Goal: Transaction & Acquisition: Purchase product/service

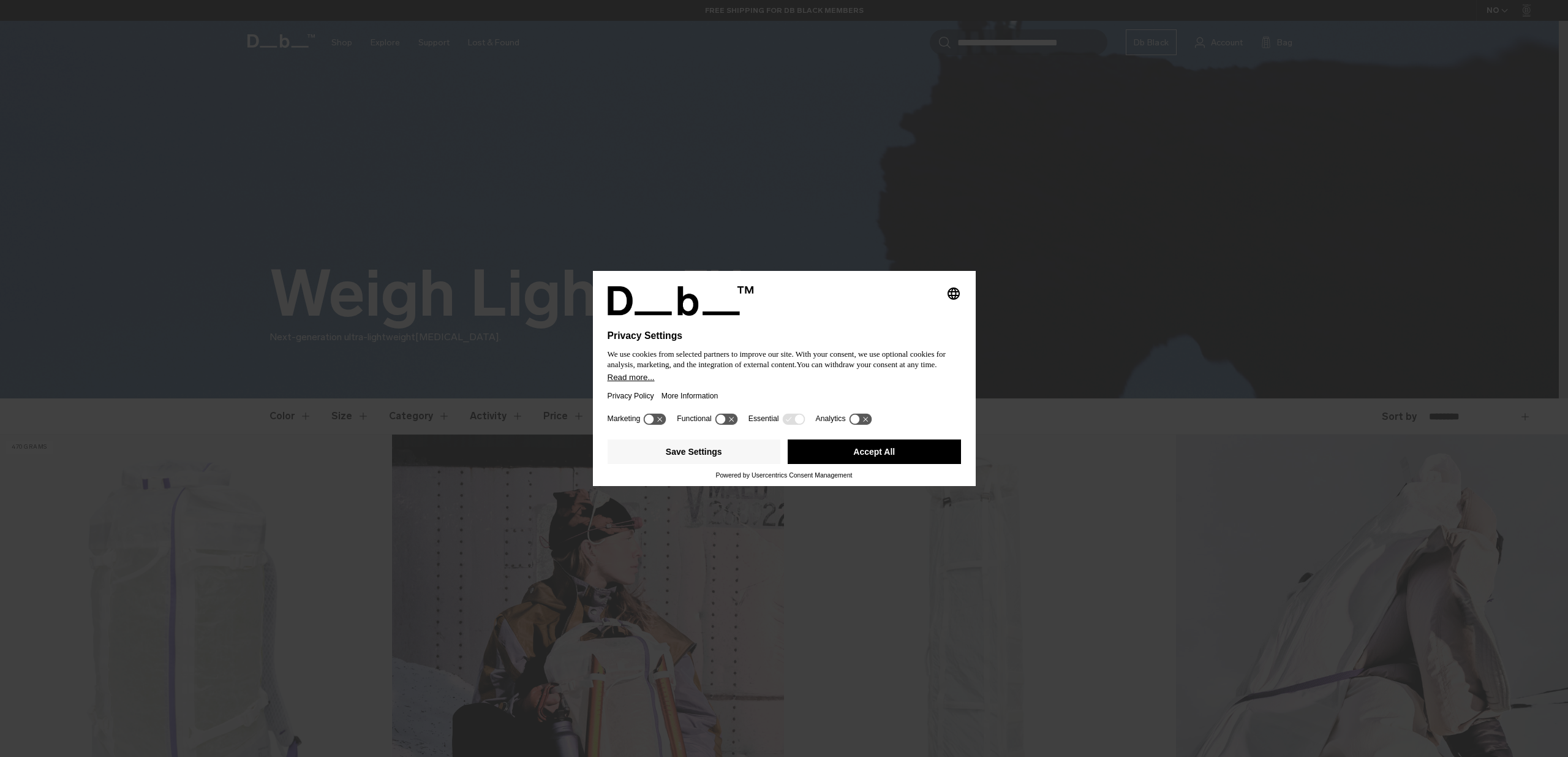
click at [897, 457] on button "Accept All" at bounding box center [874, 452] width 174 height 25
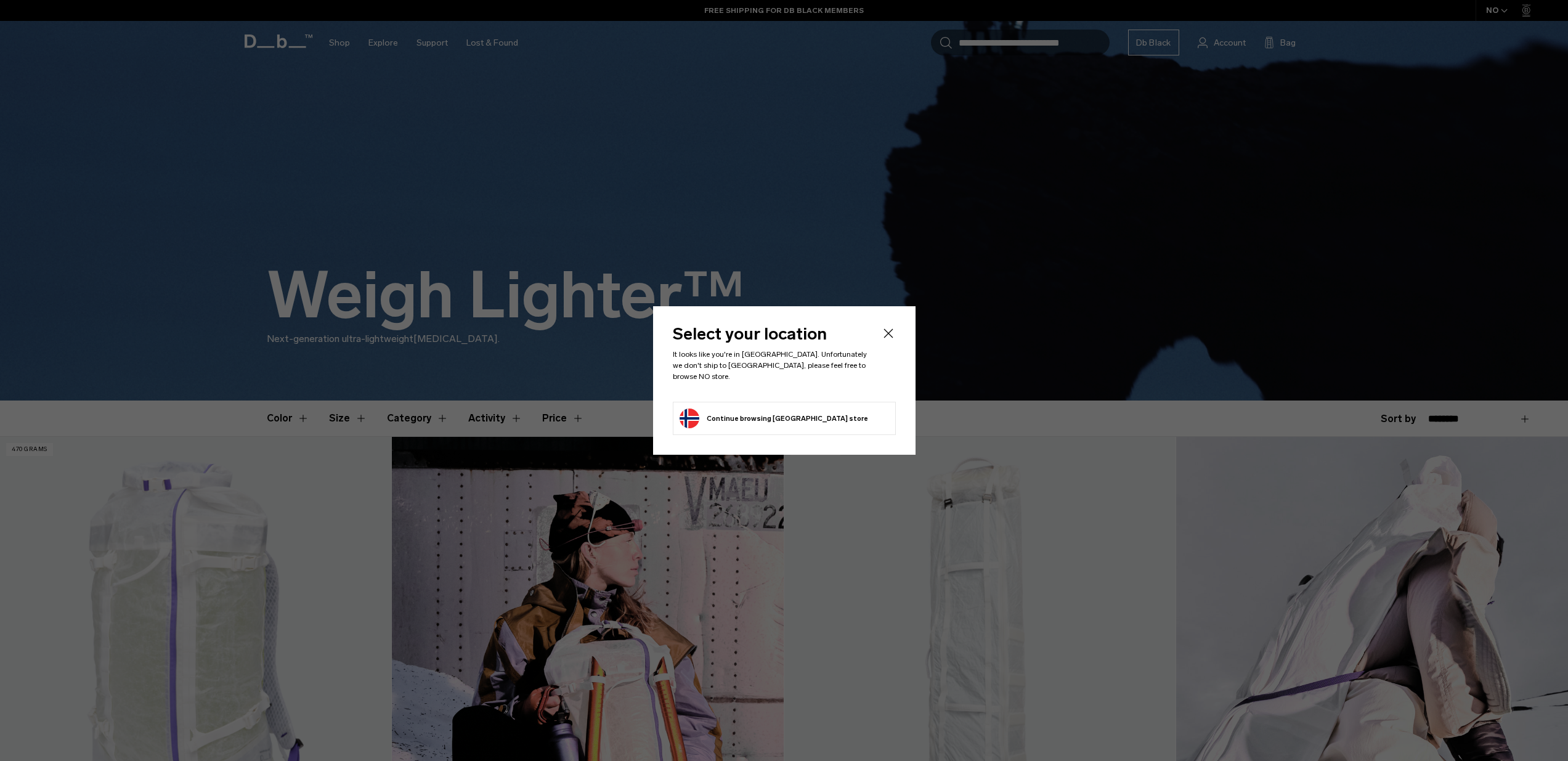
click at [887, 341] on icon "Close" at bounding box center [888, 333] width 15 height 15
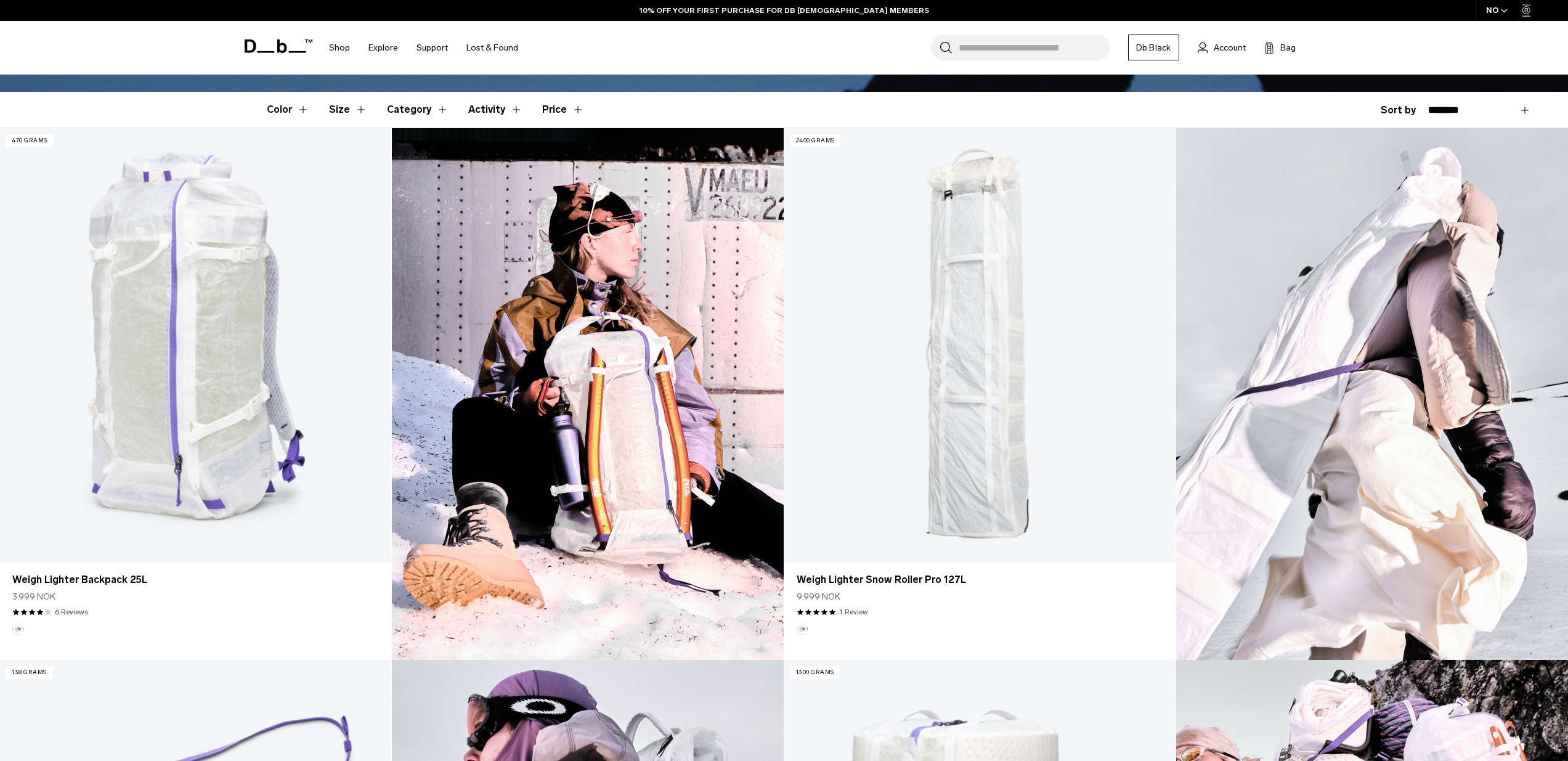
scroll to position [215, 0]
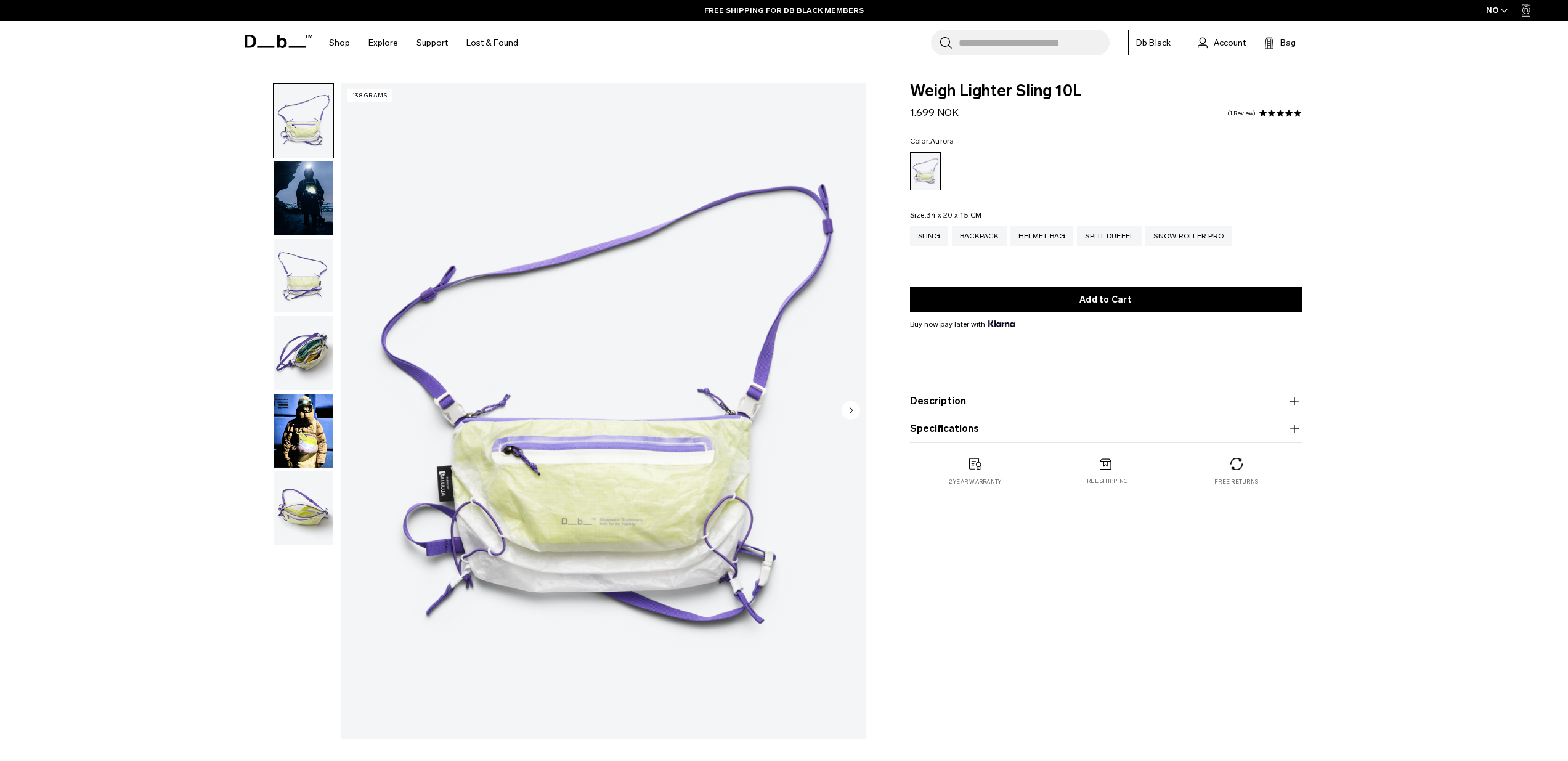
click at [291, 197] on img "button" at bounding box center [303, 198] width 59 height 74
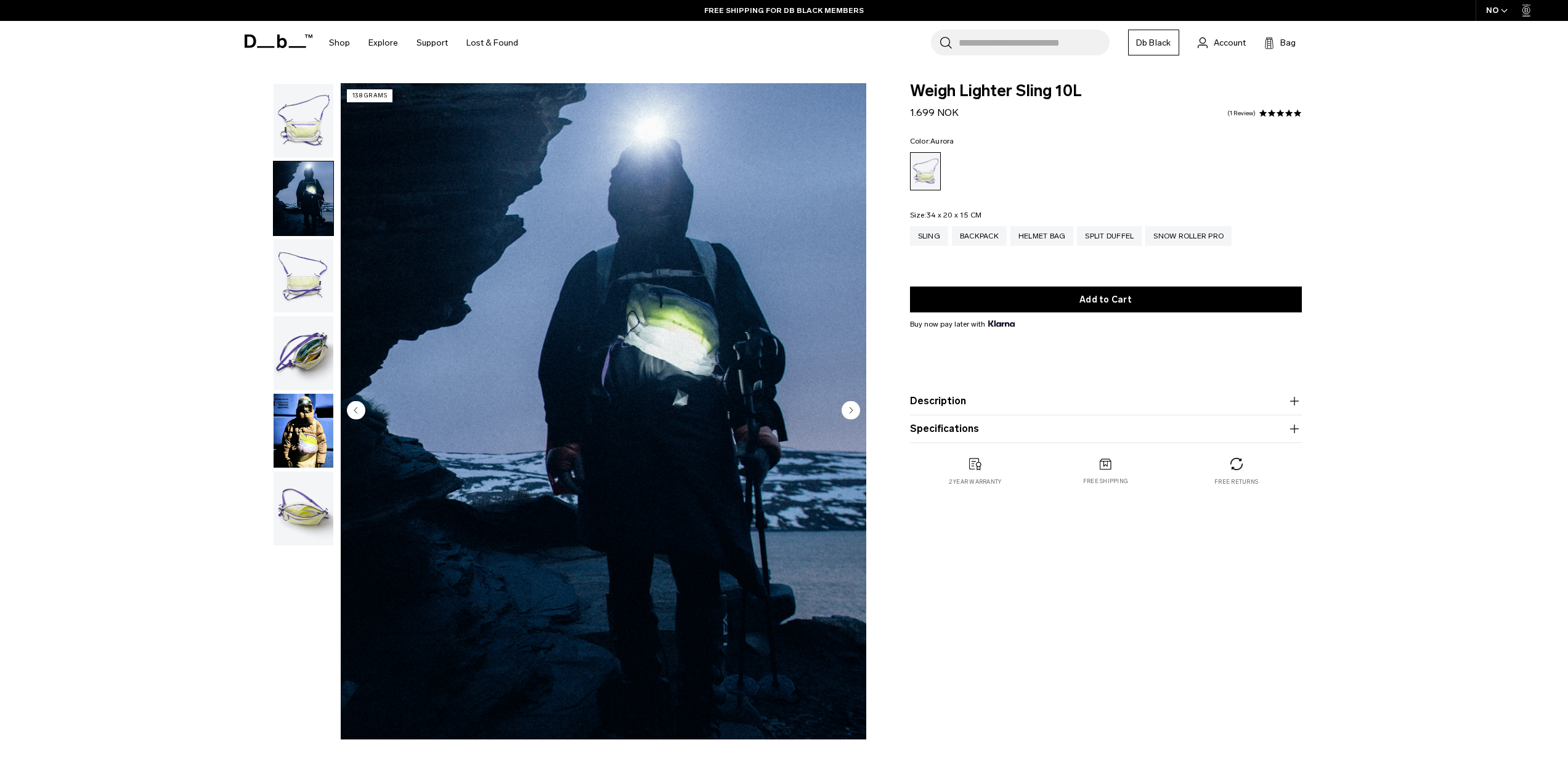
click at [289, 290] on img "button" at bounding box center [303, 276] width 59 height 74
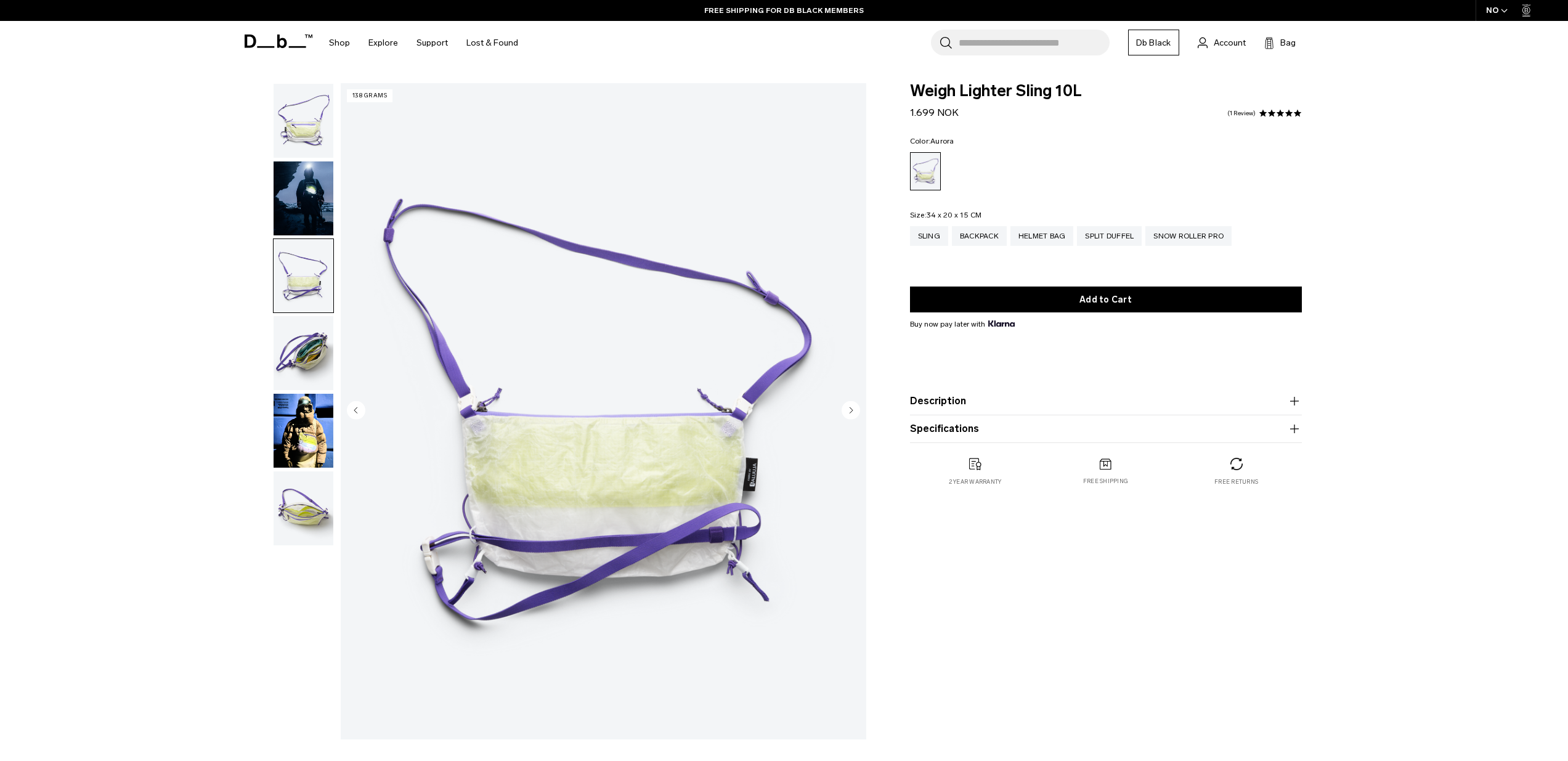
click at [297, 371] on img "button" at bounding box center [303, 353] width 59 height 74
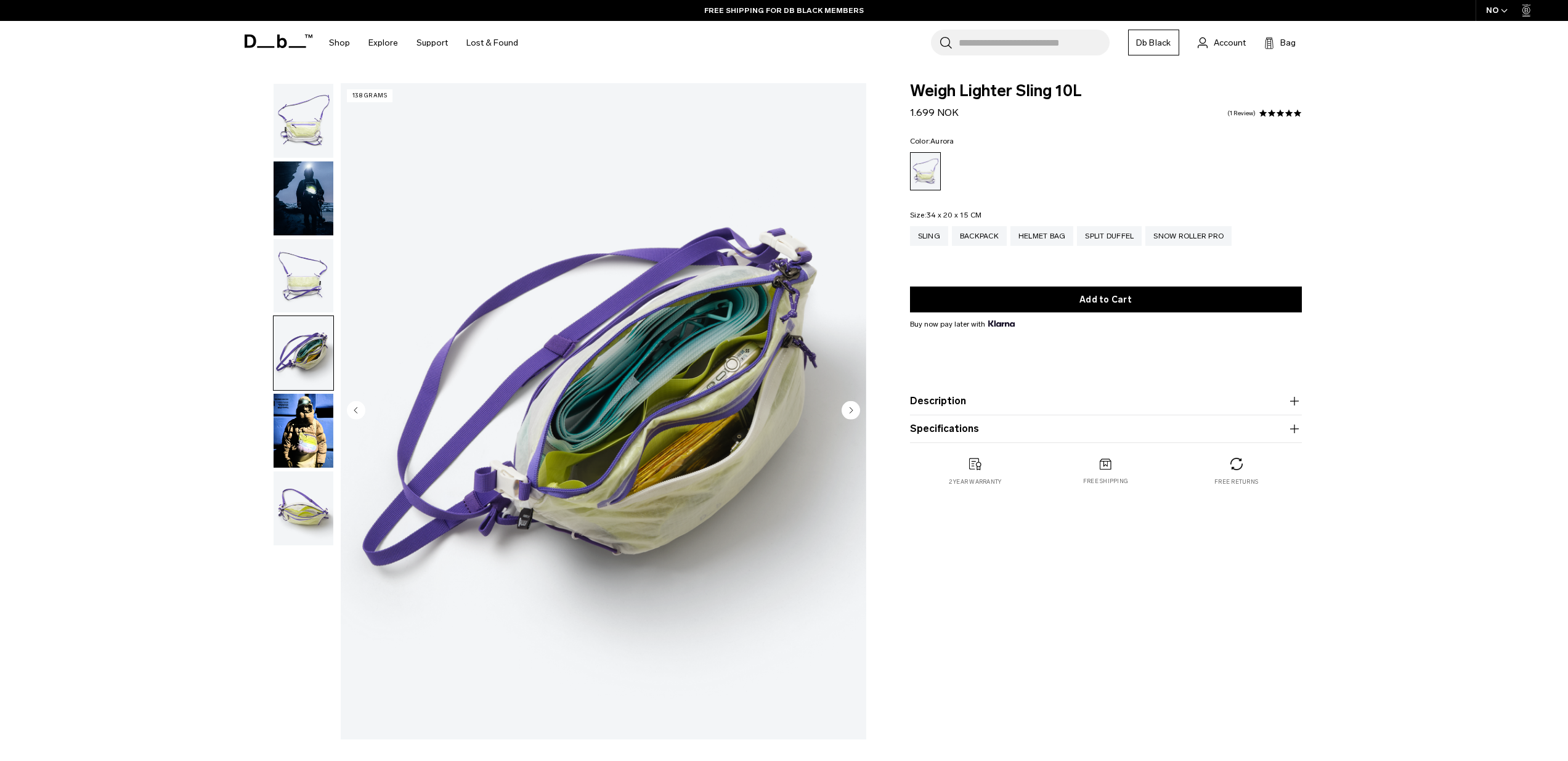
click at [302, 496] on img "button" at bounding box center [303, 508] width 59 height 74
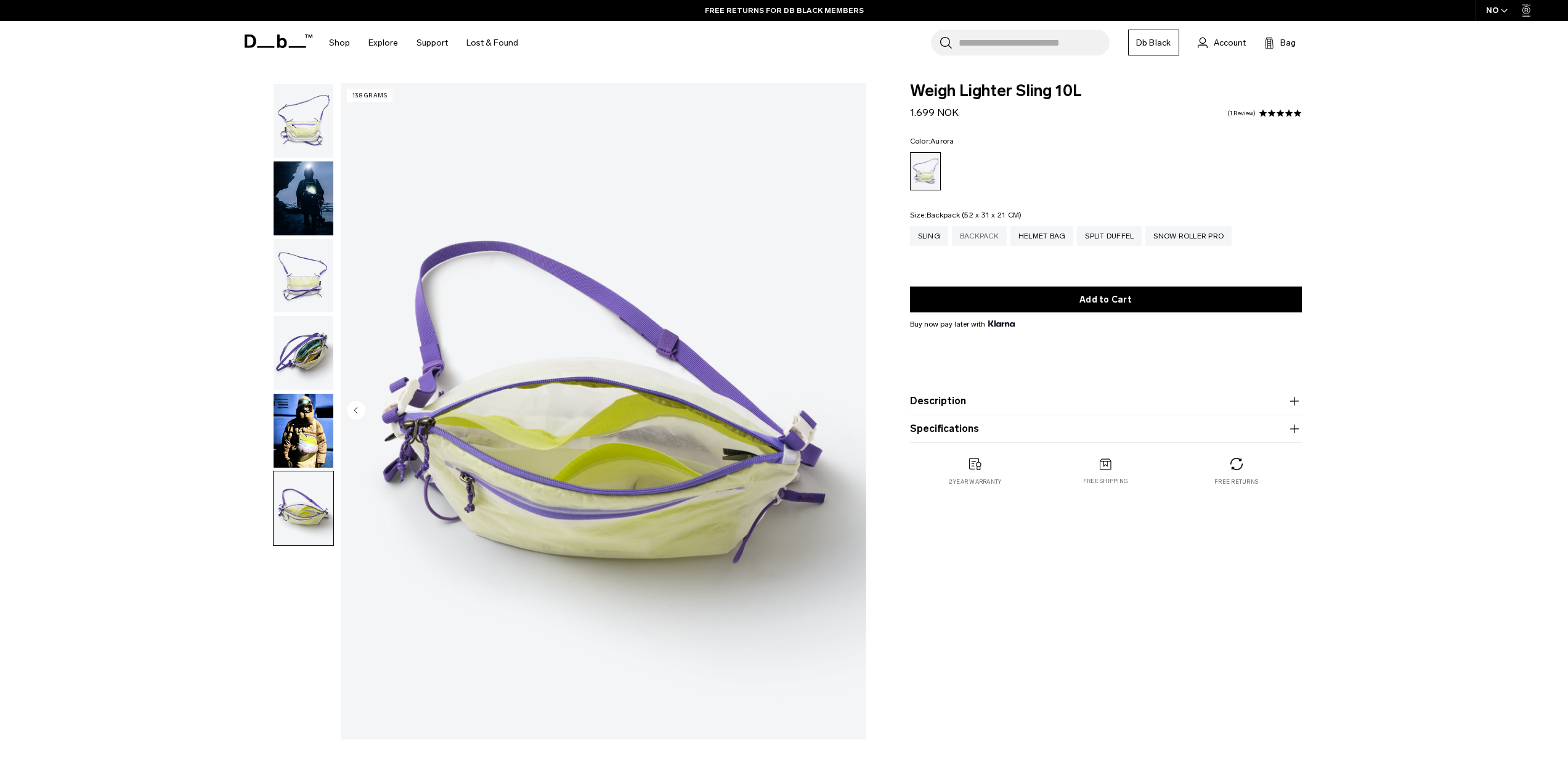
click at [1004, 237] on div "Backpack" at bounding box center [979, 236] width 55 height 20
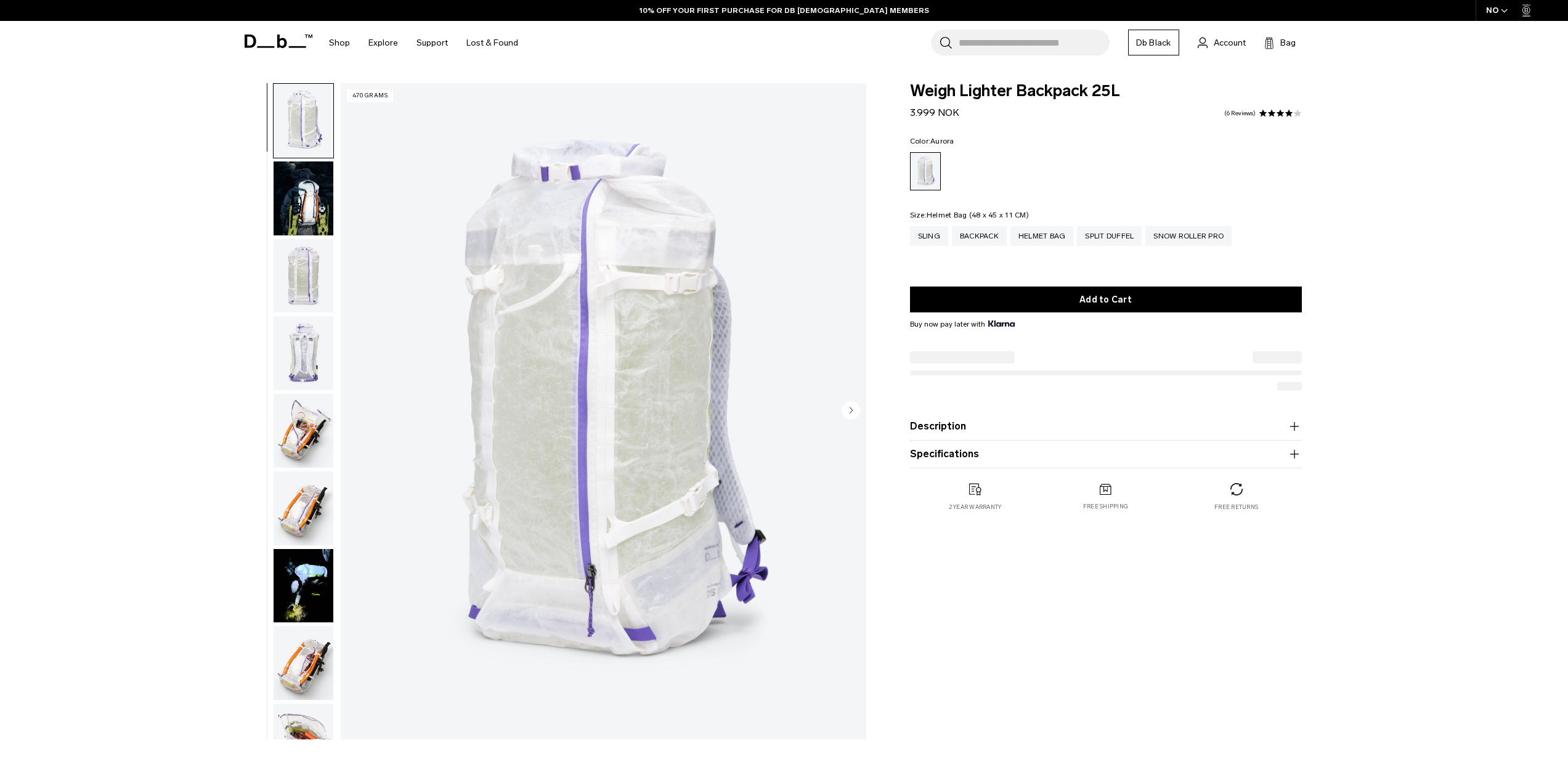
click at [1056, 235] on div "Helmet Bag" at bounding box center [1042, 236] width 63 height 20
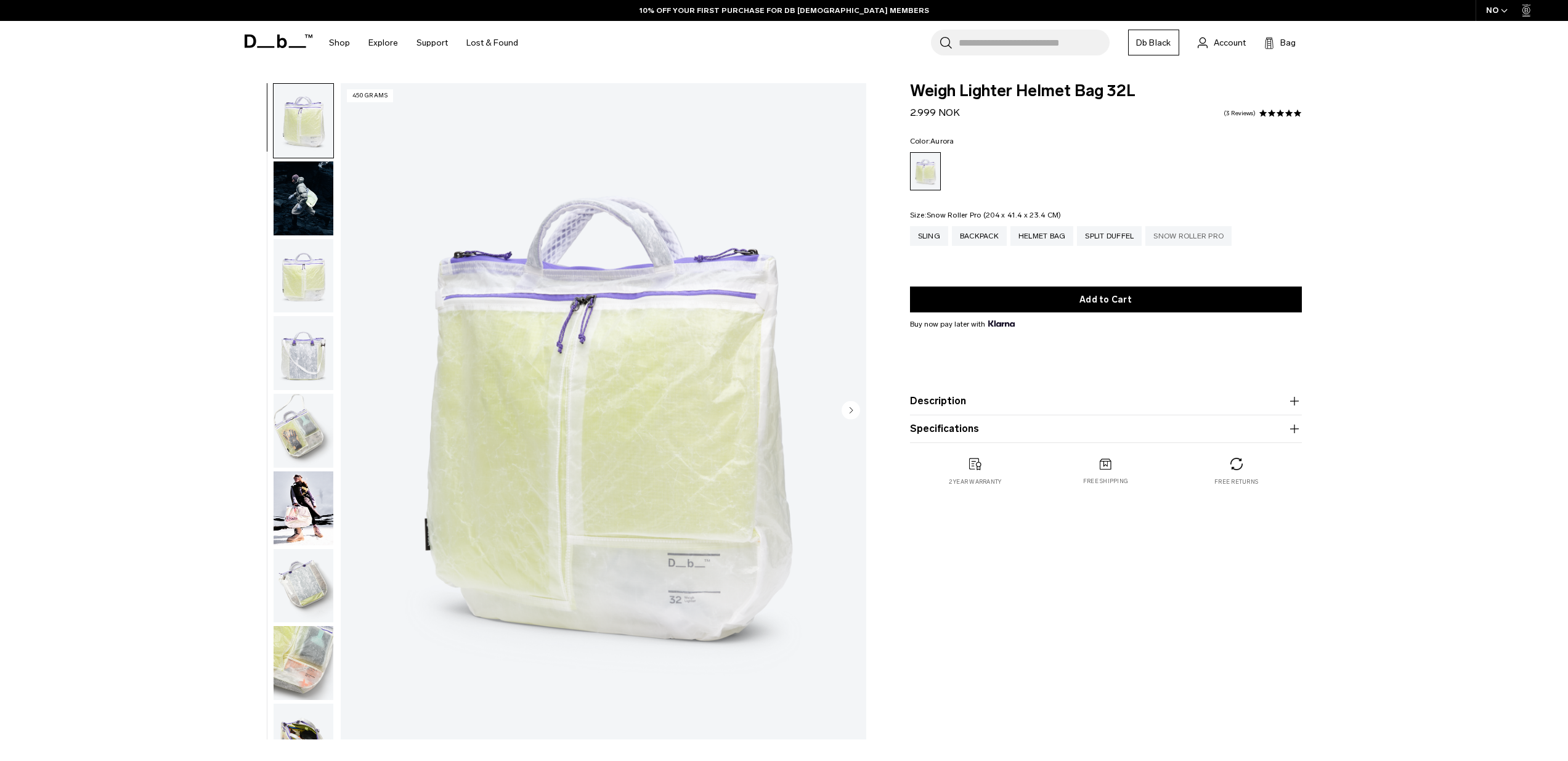
click at [1186, 232] on div "Snow Roller Pro" at bounding box center [1188, 236] width 87 height 20
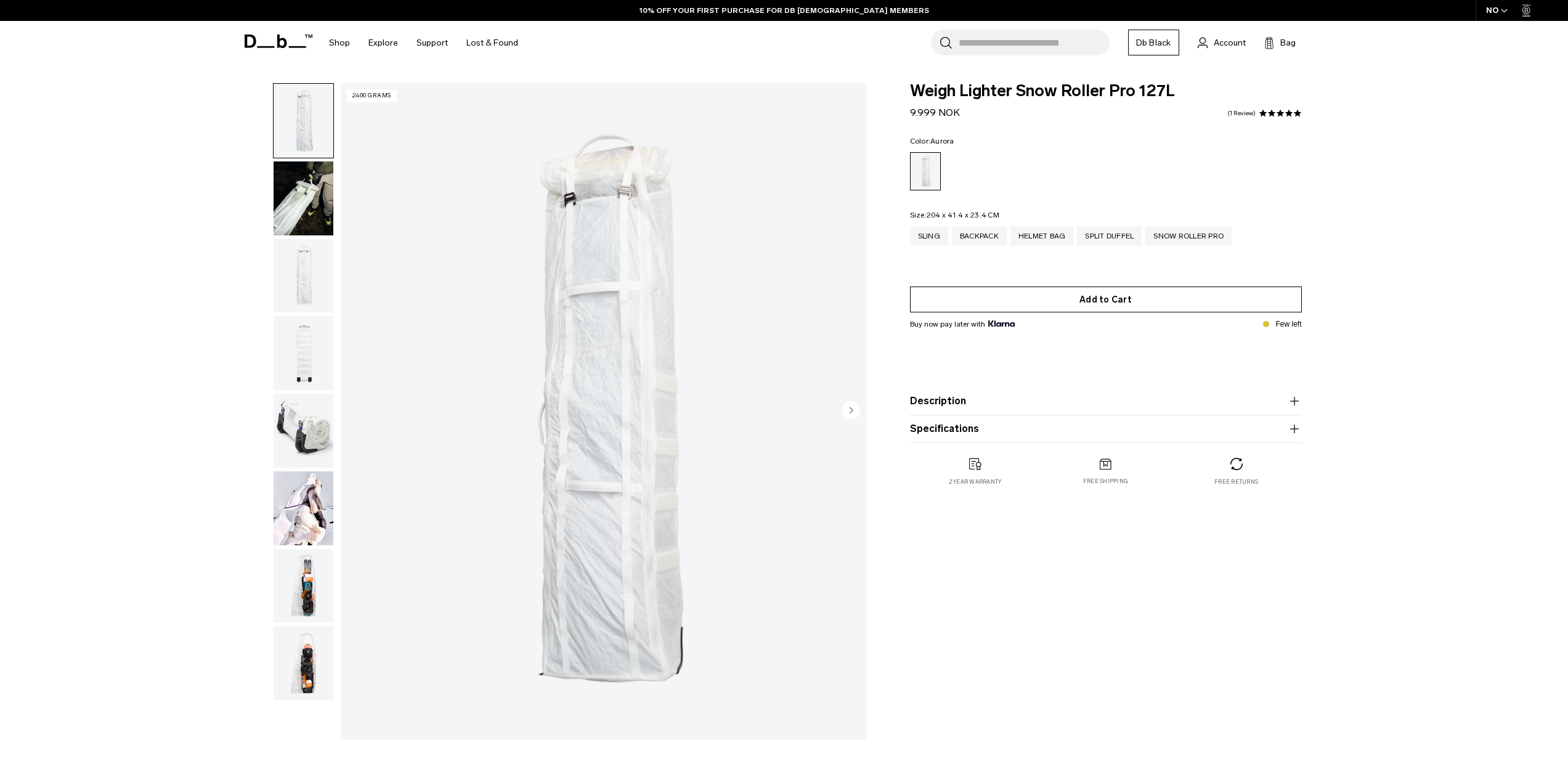
click at [1110, 304] on button "Add to Cart" at bounding box center [1106, 299] width 392 height 26
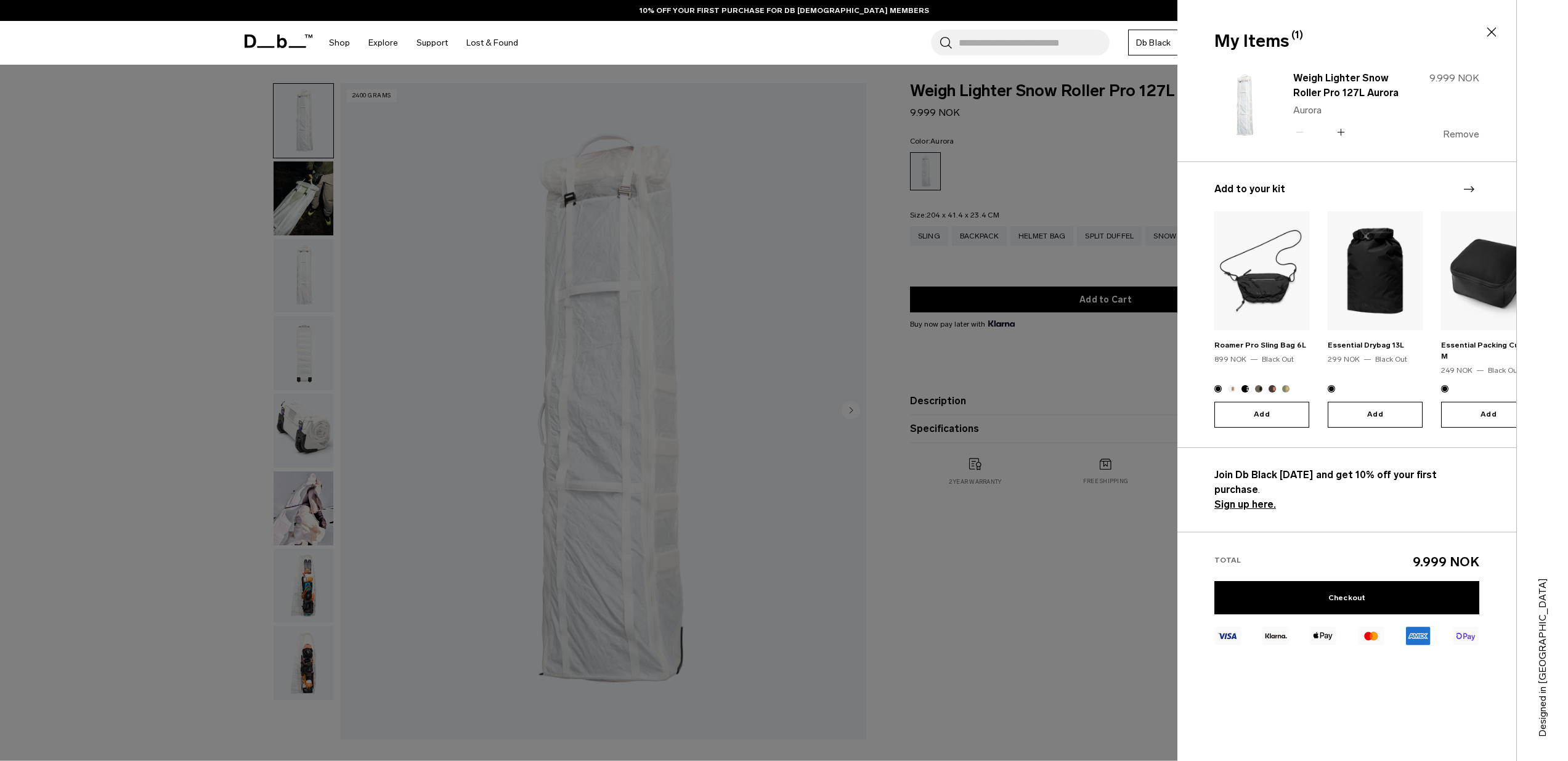
click at [1461, 130] on button "Remove" at bounding box center [1462, 134] width 37 height 11
click at [1495, 25] on icon at bounding box center [1492, 32] width 15 height 15
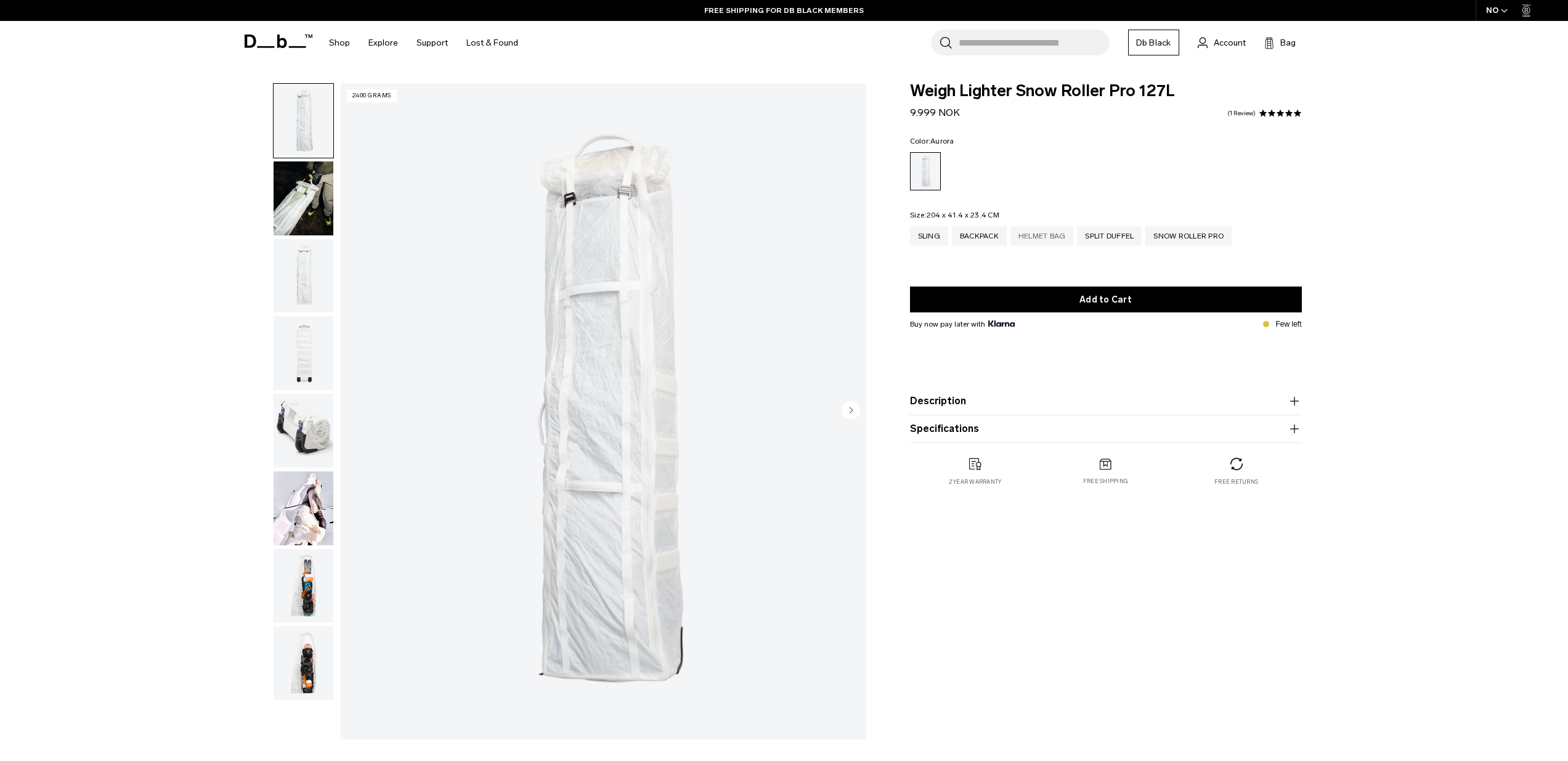
click at [1037, 239] on div "Helmet Bag" at bounding box center [1042, 236] width 63 height 20
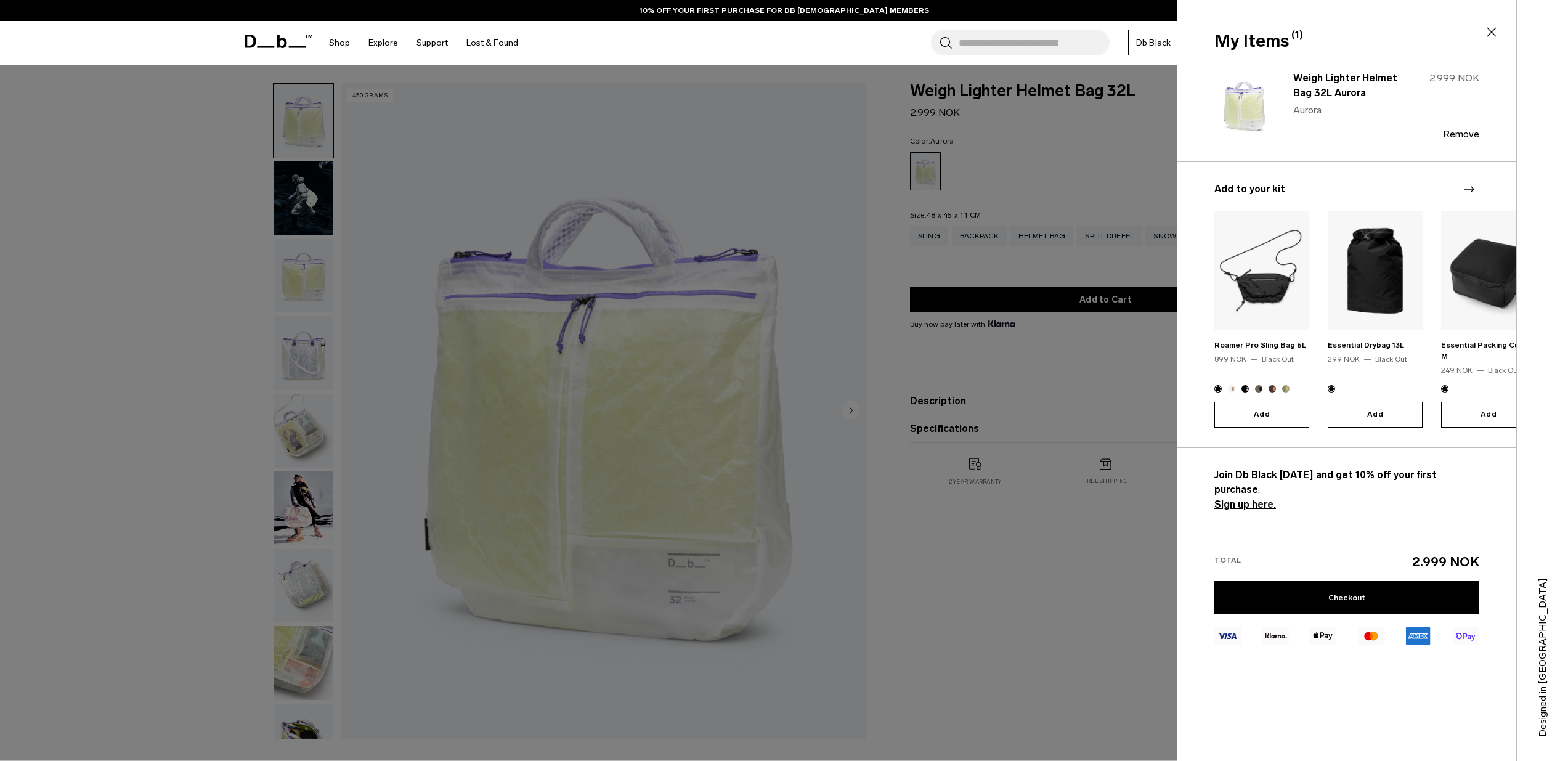
click at [1493, 36] on icon at bounding box center [1492, 32] width 15 height 15
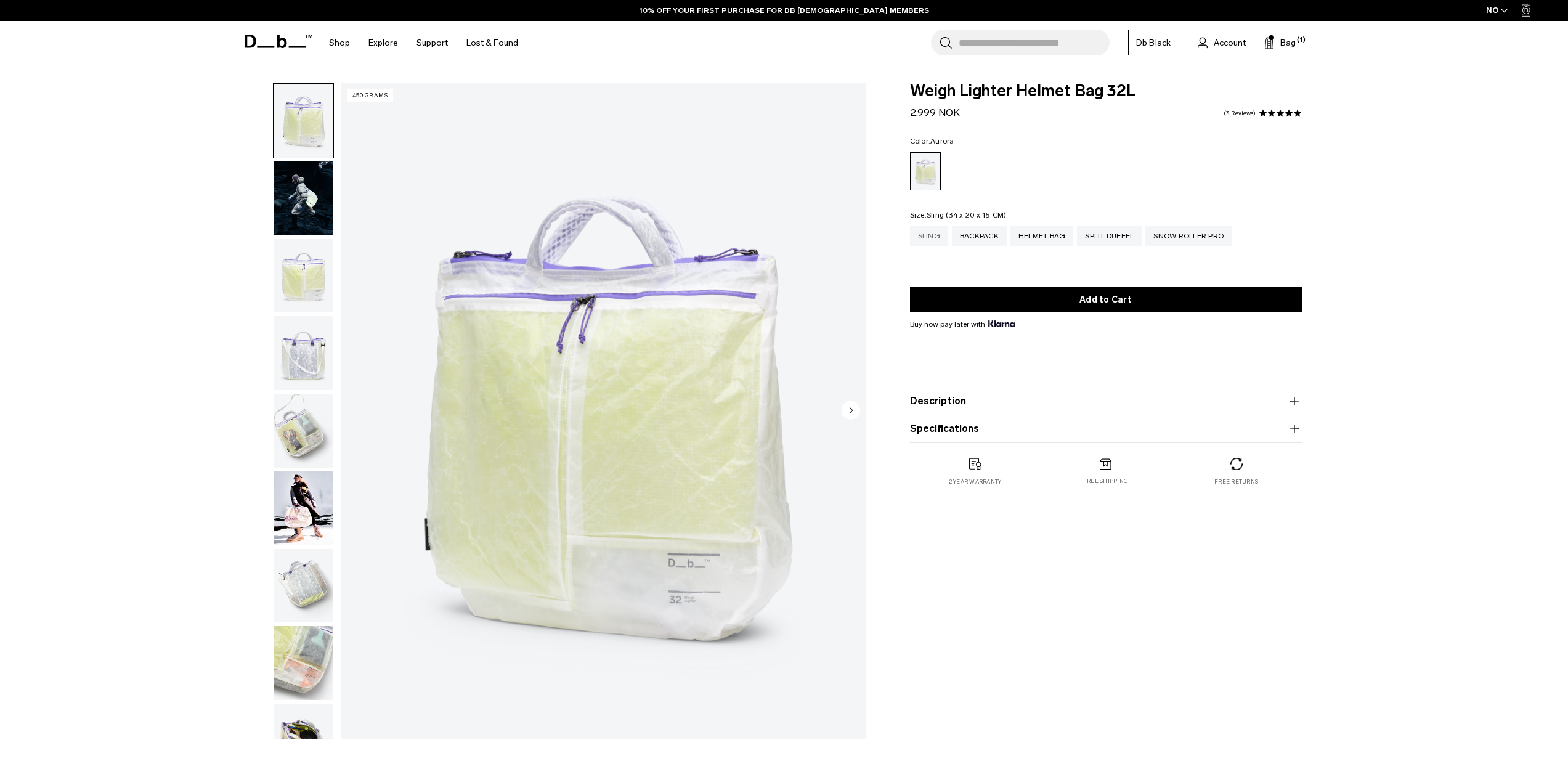
click at [929, 232] on div "Sling" at bounding box center [929, 236] width 38 height 20
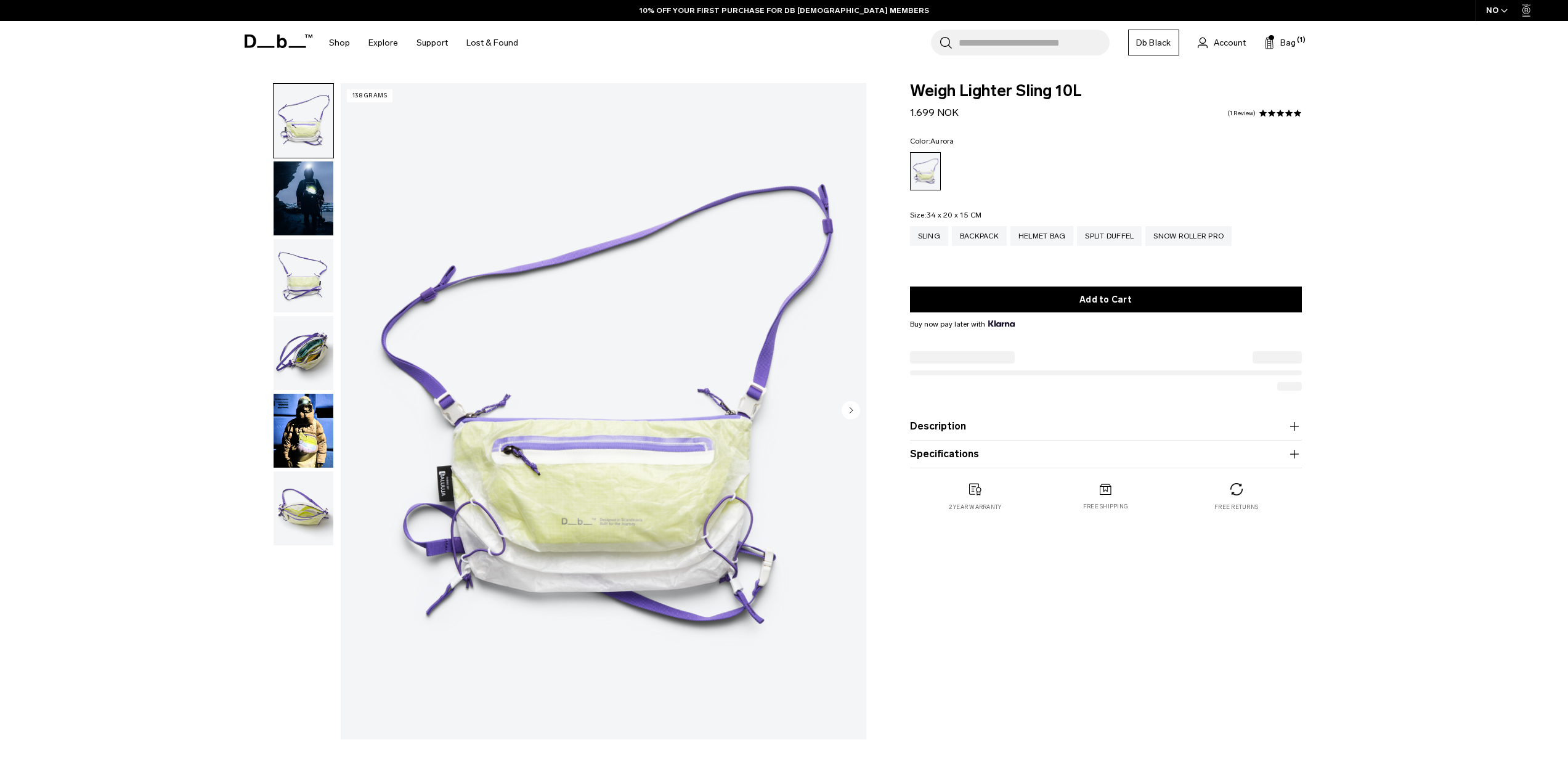
click at [1058, 291] on button "Add to Cart" at bounding box center [1106, 299] width 392 height 26
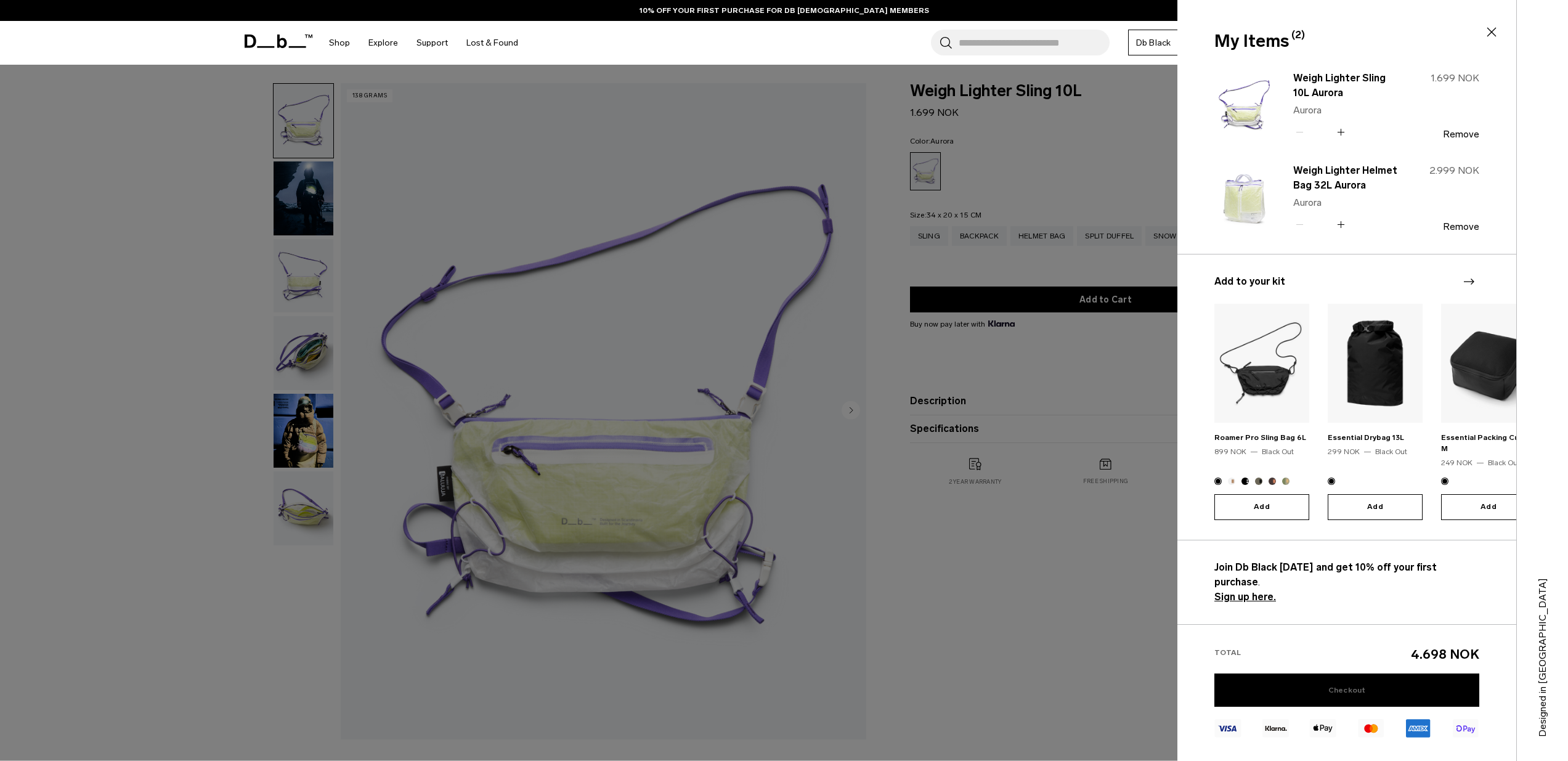
click at [1343, 673] on link "Checkout" at bounding box center [1346, 689] width 265 height 33
